Goal: Task Accomplishment & Management: Manage account settings

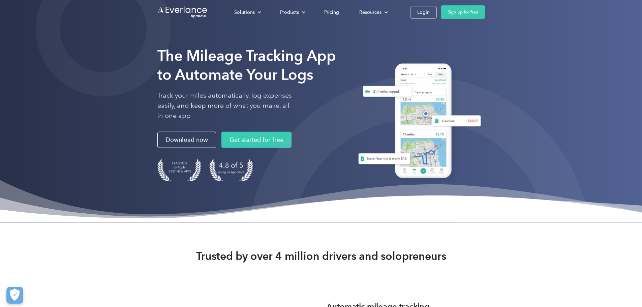
drag, startPoint x: 495, startPoint y: 14, endPoint x: 500, endPoint y: 36, distance: 22.6
click at [430, 14] on div "Login" at bounding box center [423, 12] width 12 height 8
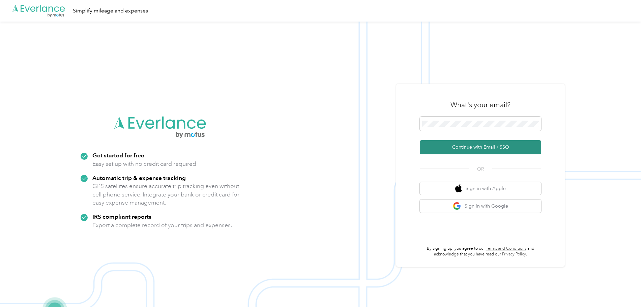
click at [486, 152] on button "Continue with Email / SSO" at bounding box center [480, 147] width 121 height 14
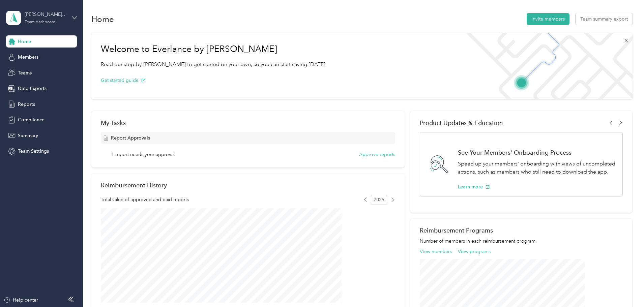
click at [48, 19] on div "matt.borek@convergint.com Team dashboard" at bounding box center [46, 17] width 42 height 13
click at [50, 71] on div "Personal dashboard" at bounding box center [33, 70] width 42 height 7
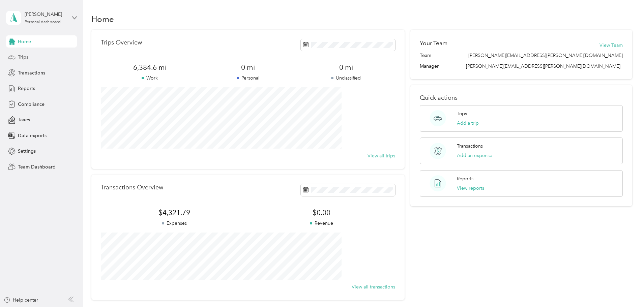
click at [40, 55] on div "Trips" at bounding box center [41, 57] width 71 height 12
